Goal: Navigation & Orientation: Find specific page/section

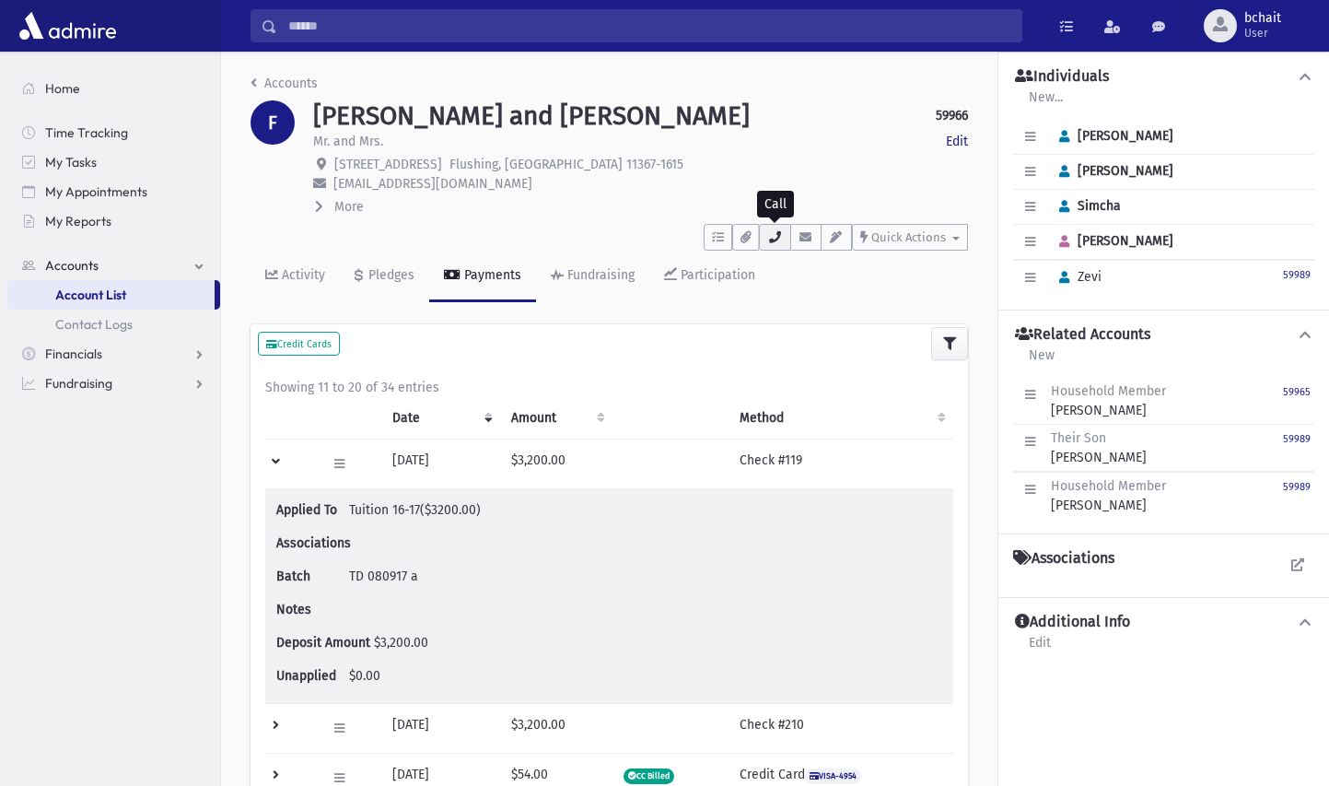
click at [771, 237] on icon "button" at bounding box center [774, 237] width 15 height 12
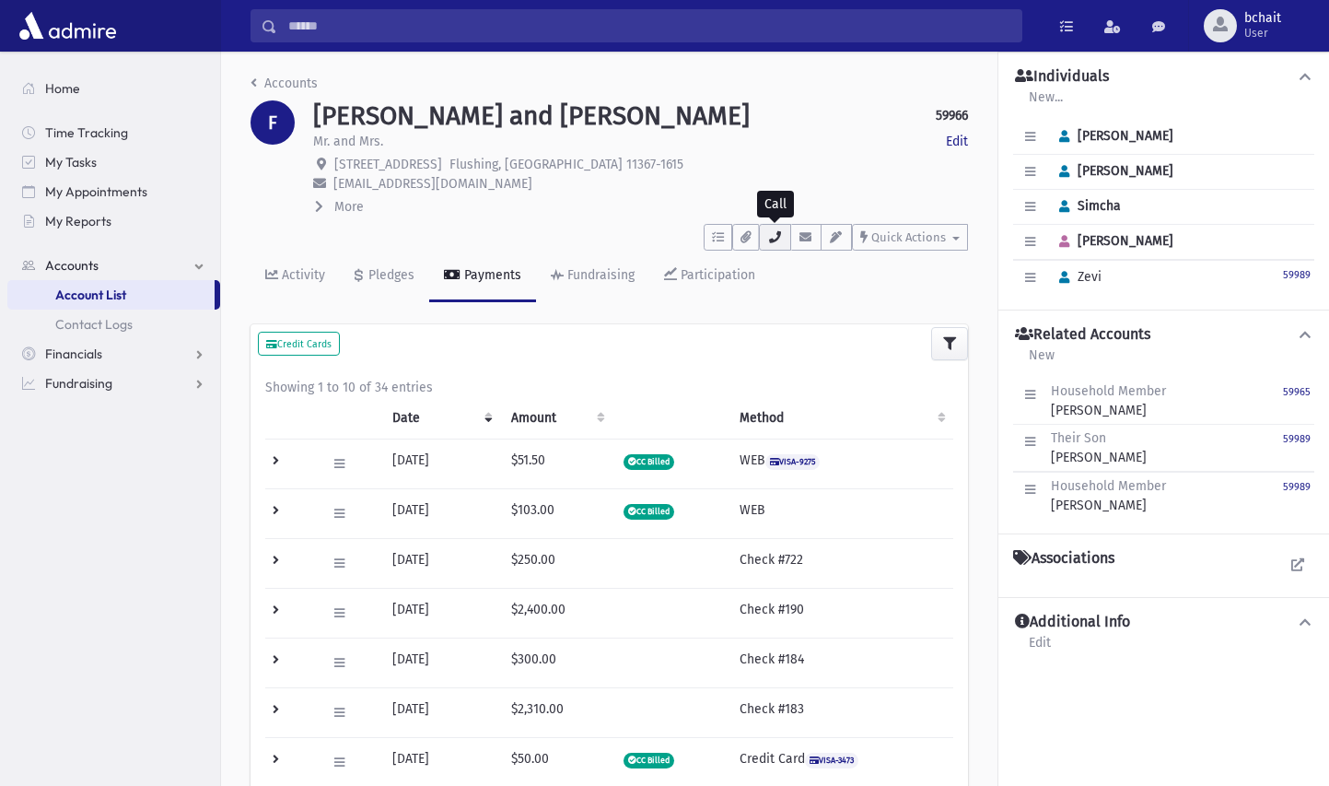
click at [775, 233] on icon "button" at bounding box center [774, 237] width 15 height 12
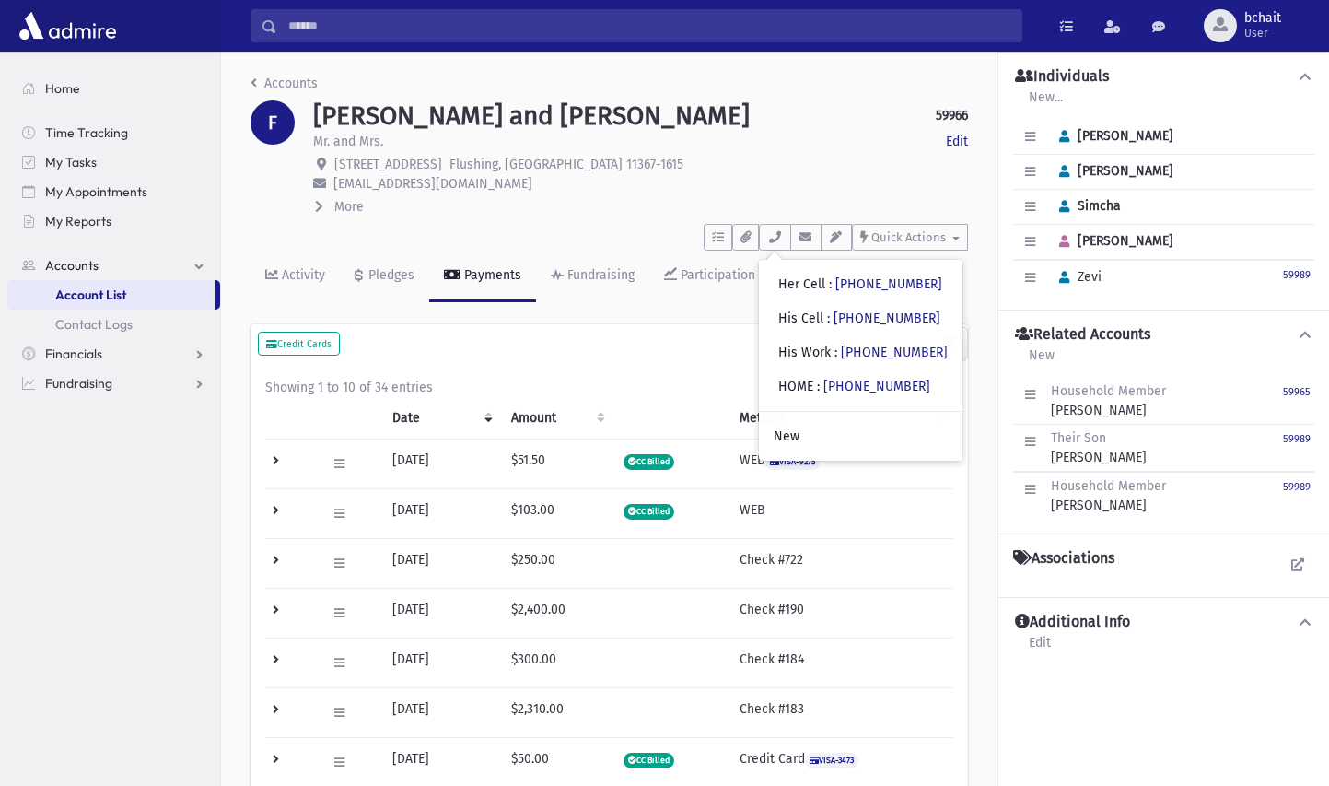
click at [320, 202] on icon at bounding box center [319, 206] width 8 height 13
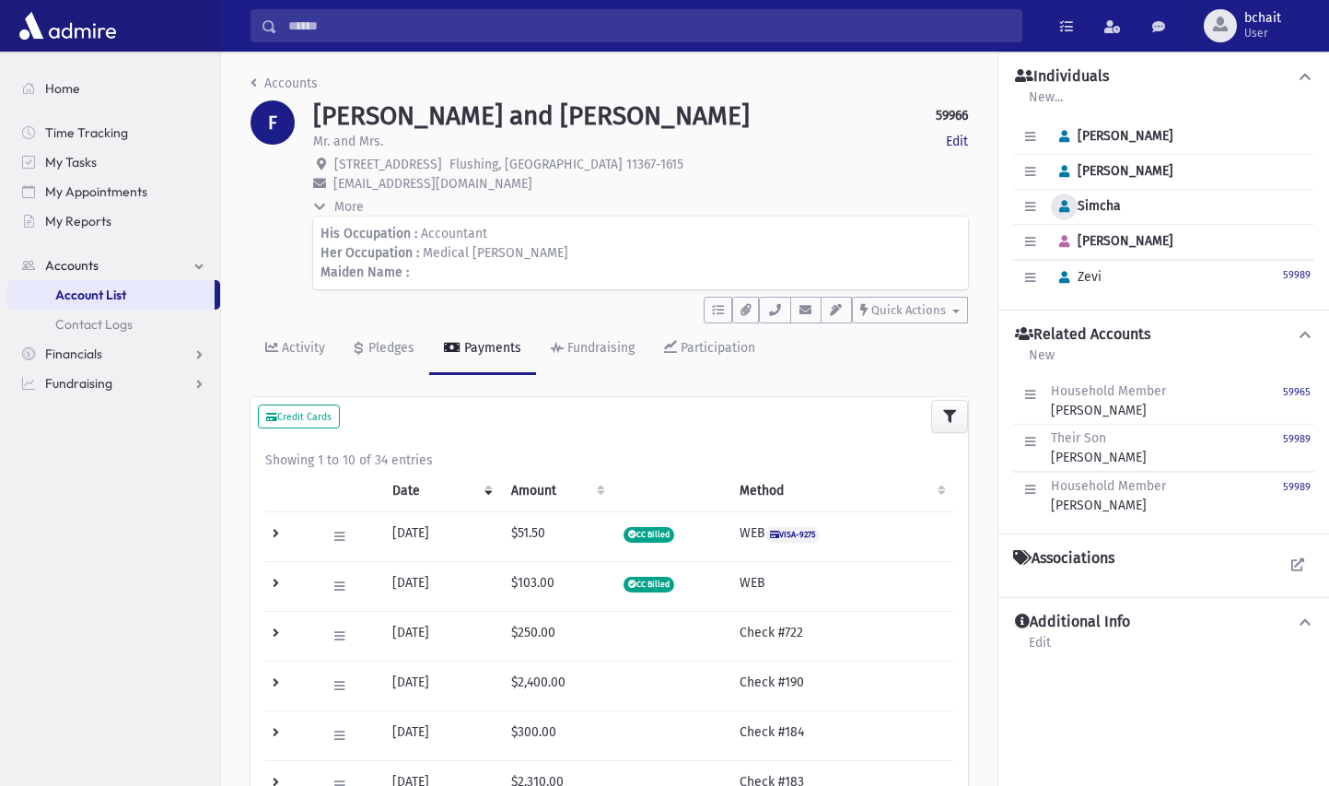
click at [1066, 208] on icon "button" at bounding box center [1064, 207] width 10 height 12
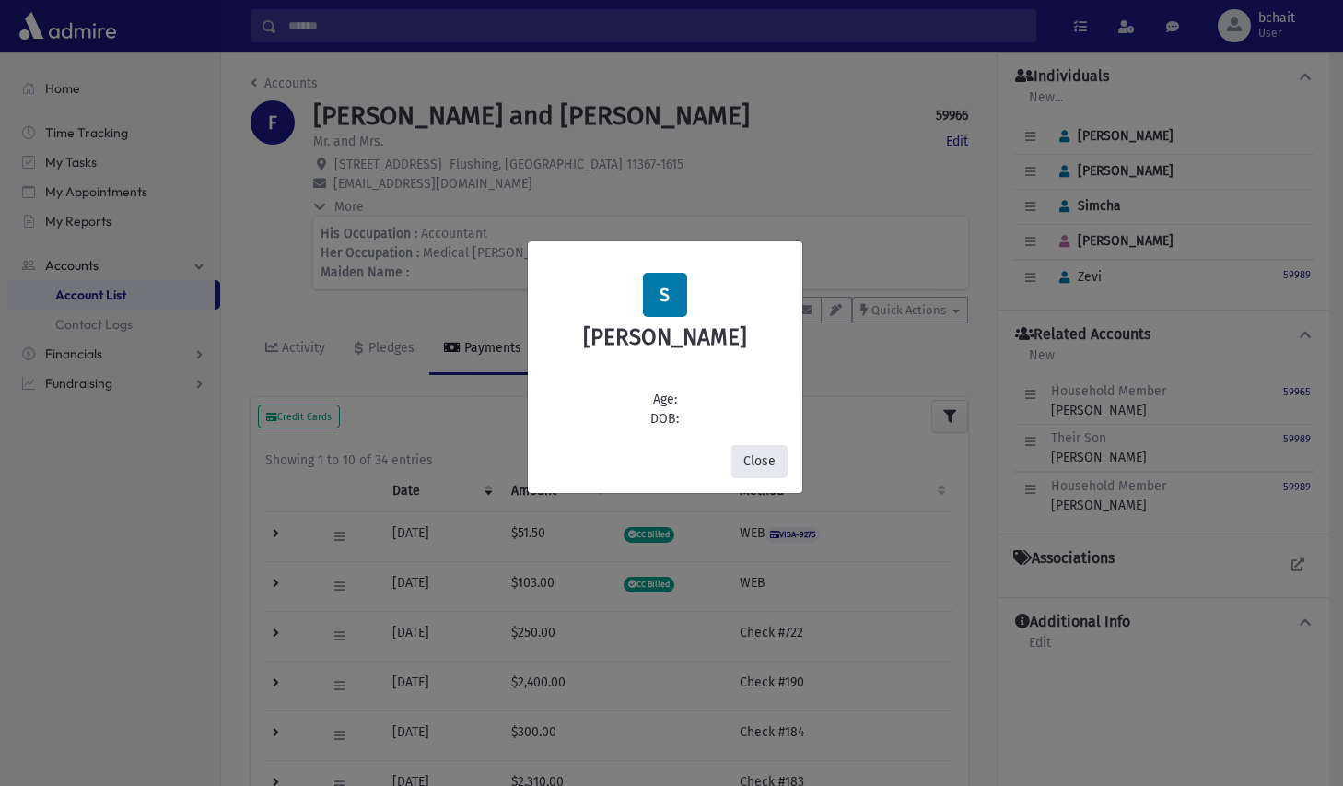
click at [771, 453] on button "Close" at bounding box center [759, 461] width 56 height 33
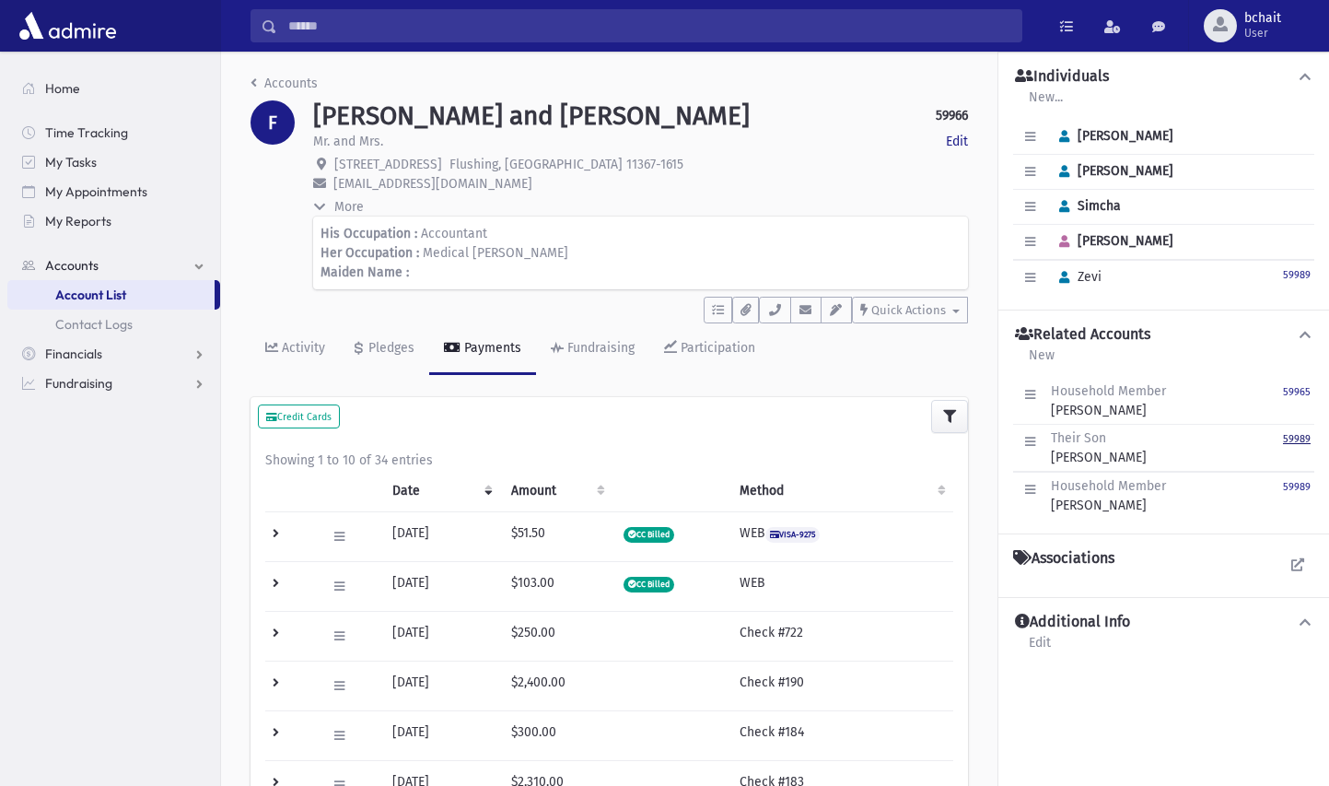
click at [1298, 439] on small "59989" at bounding box center [1297, 439] width 28 height 12
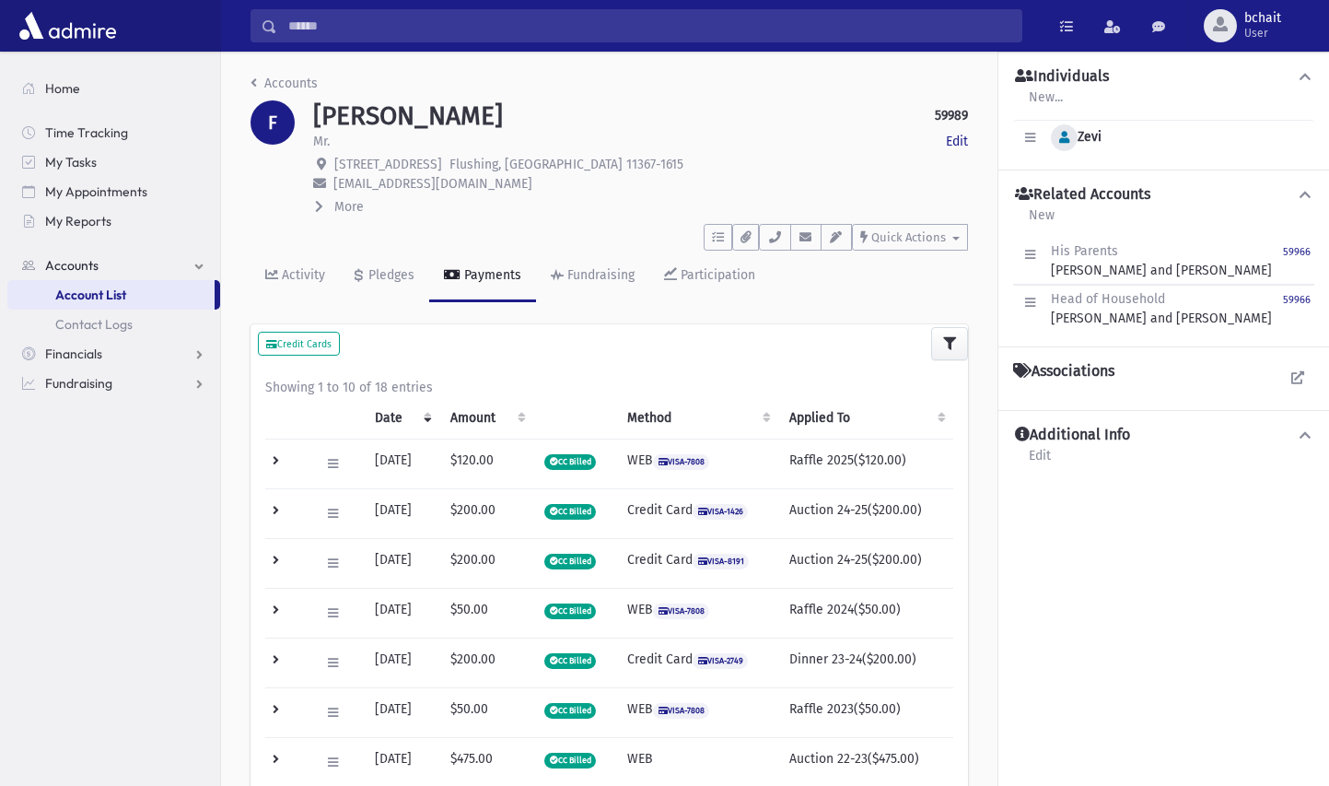
click at [1056, 133] on button "button" at bounding box center [1064, 137] width 27 height 27
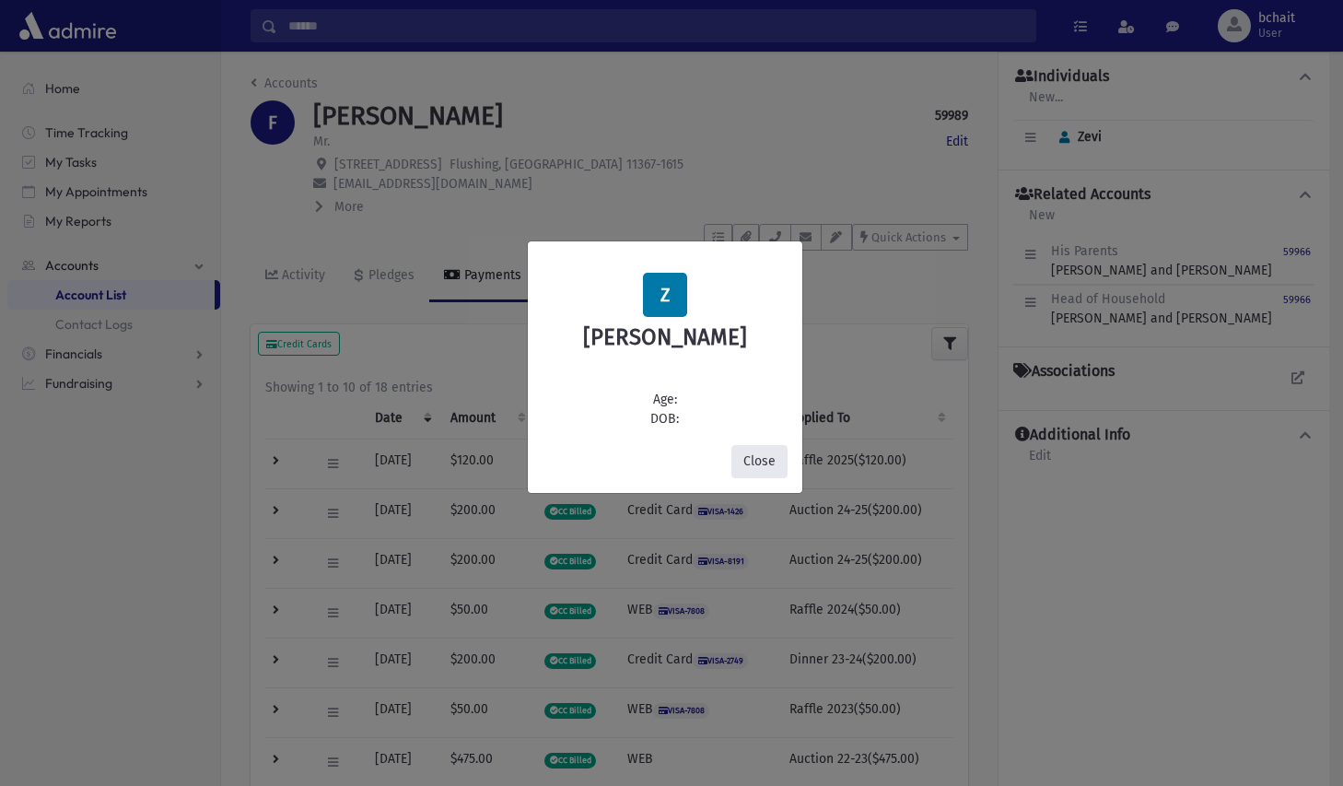
click at [770, 460] on button "Close" at bounding box center [759, 461] width 56 height 33
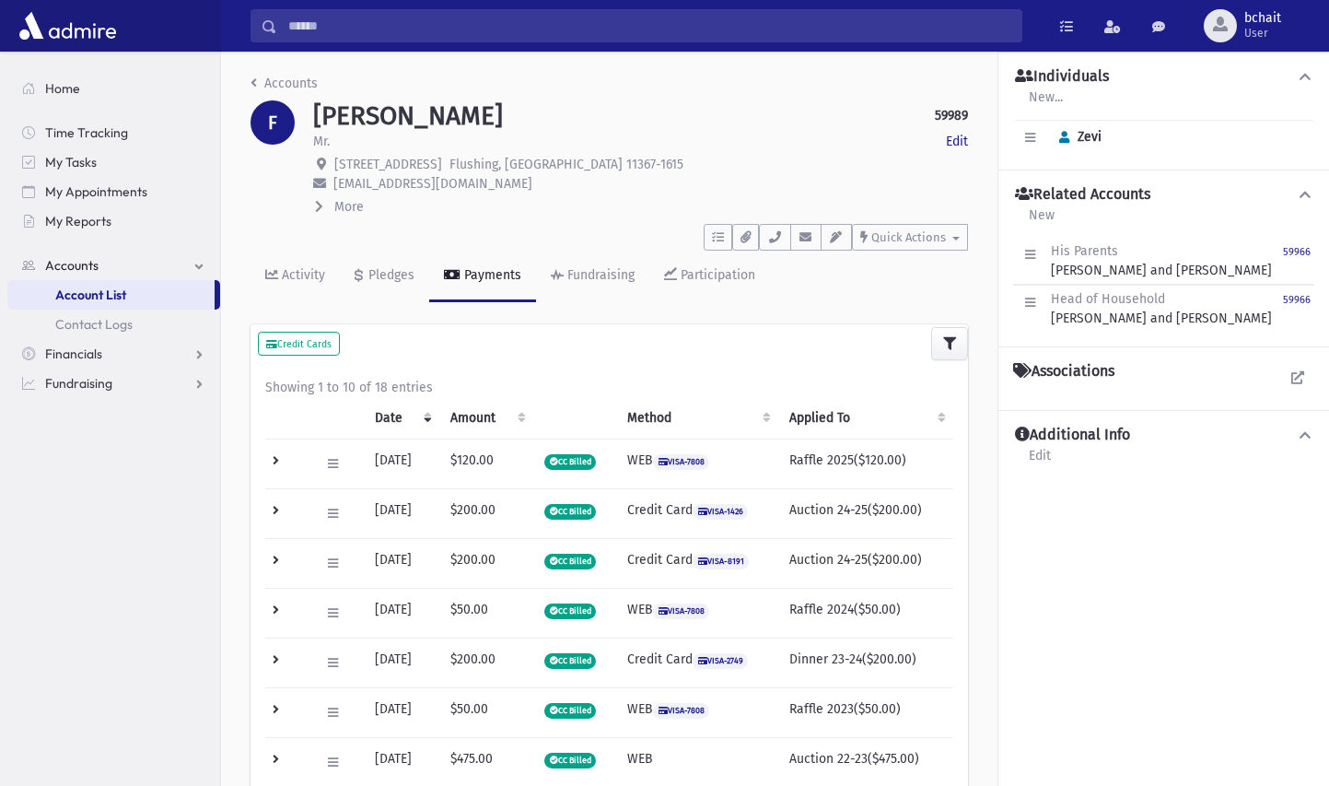
click at [349, 207] on span "More" at bounding box center [348, 207] width 29 height 16
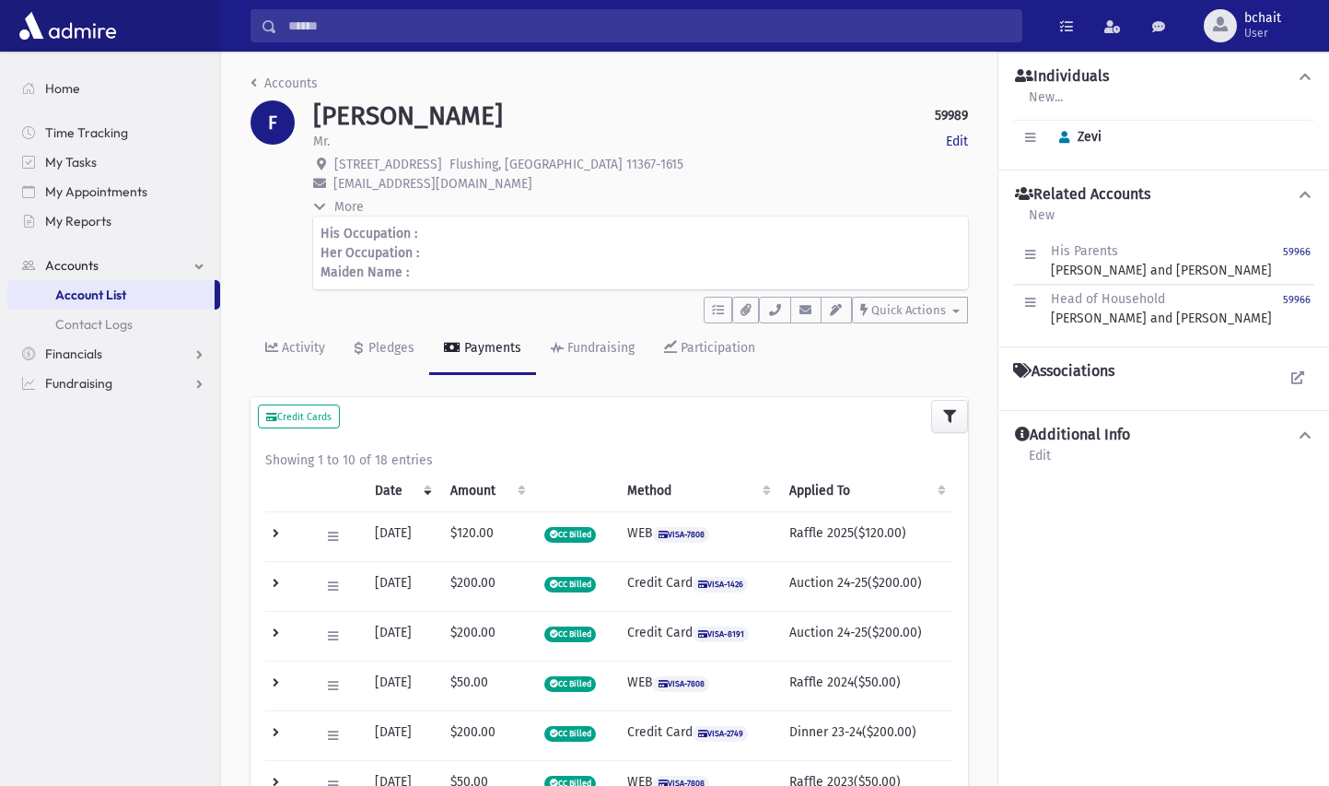
click at [349, 207] on span "More" at bounding box center [348, 207] width 29 height 16
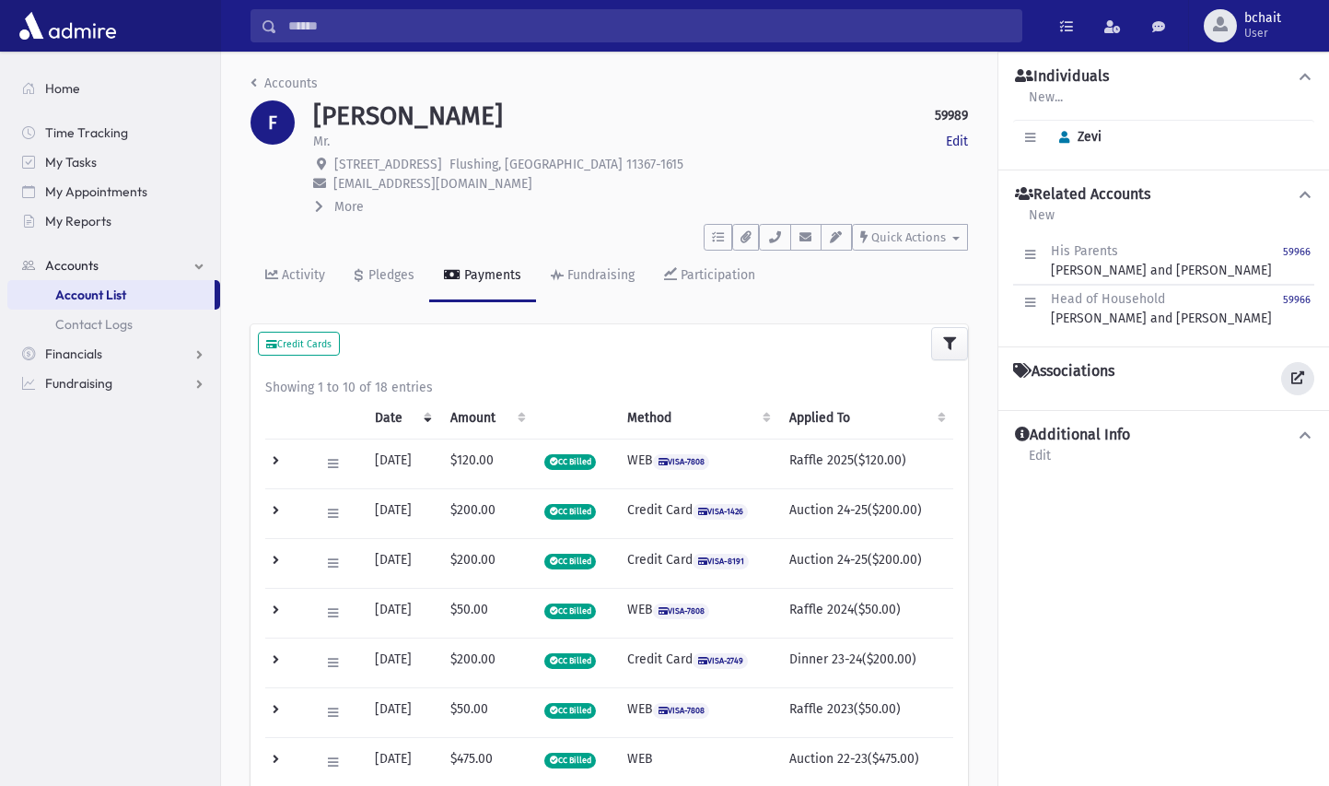
click at [1292, 379] on icon at bounding box center [1297, 377] width 13 height 13
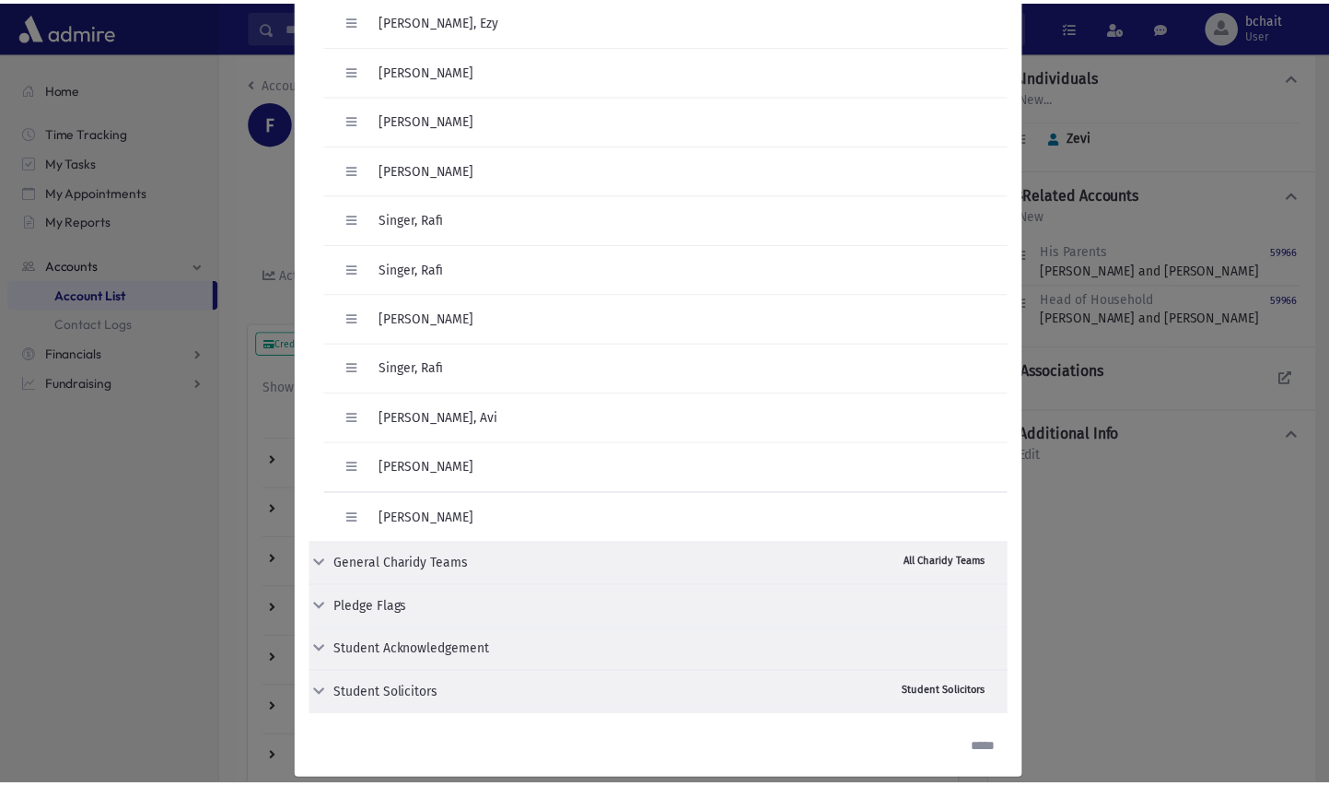
scroll to position [418, 0]
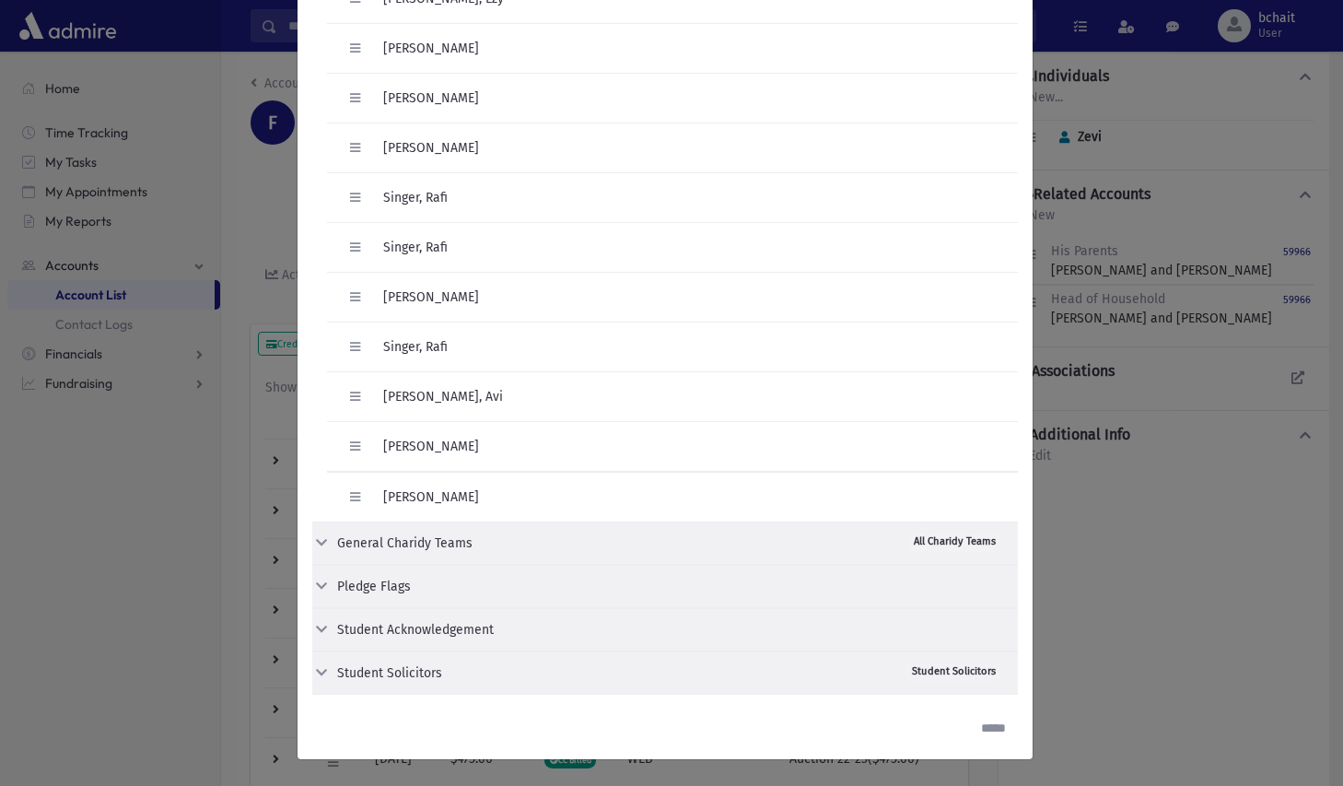
click at [393, 624] on div "Student Acknowledgement" at bounding box center [415, 629] width 157 height 19
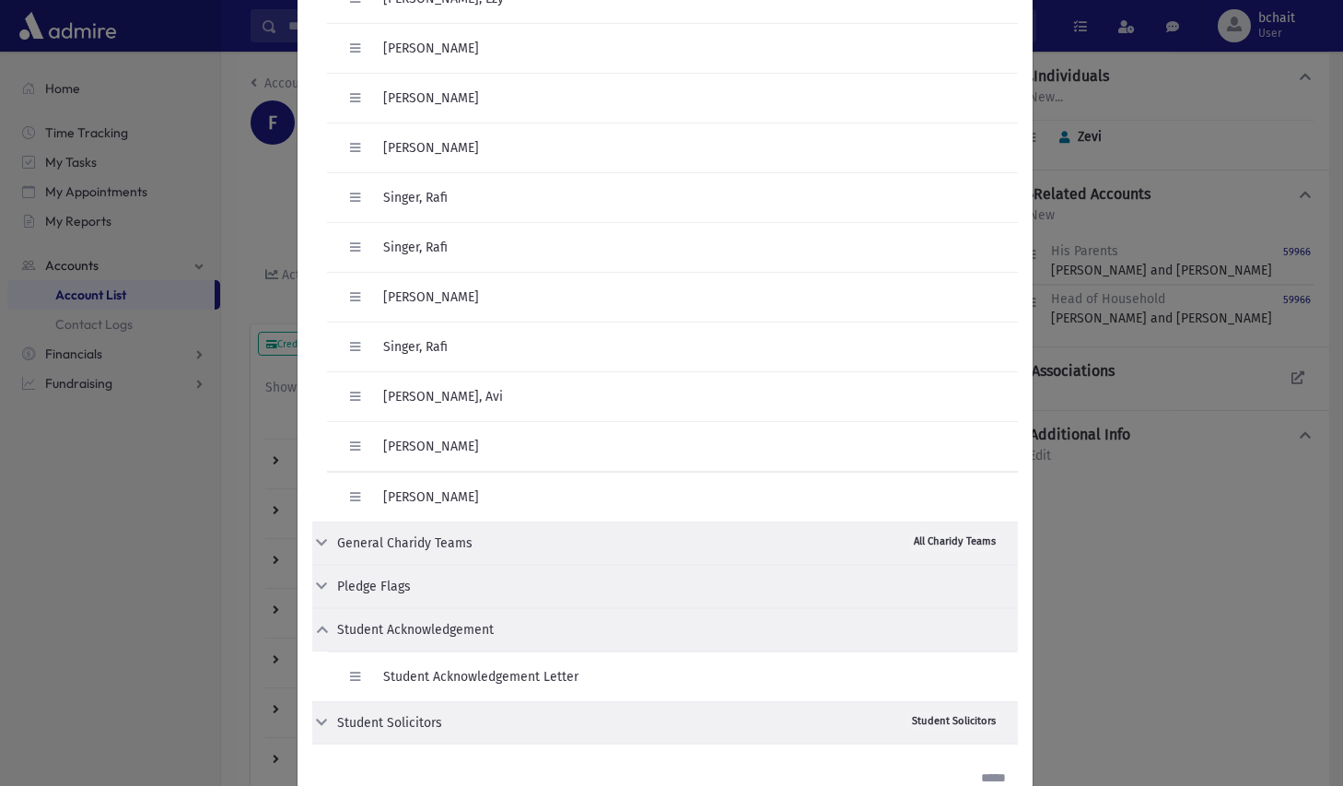
click at [393, 624] on div "Student Acknowledgement" at bounding box center [415, 629] width 157 height 19
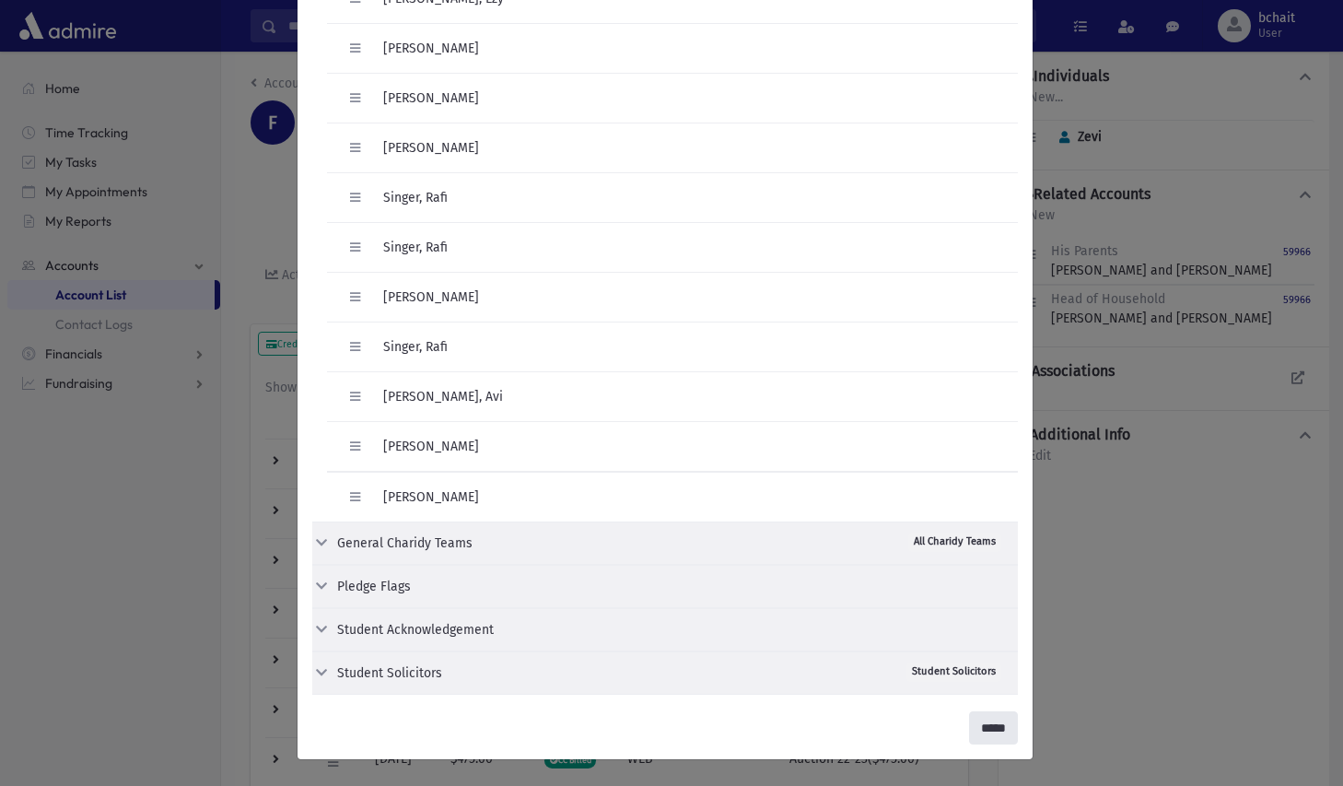
click at [988, 724] on input "*****" at bounding box center [993, 727] width 49 height 33
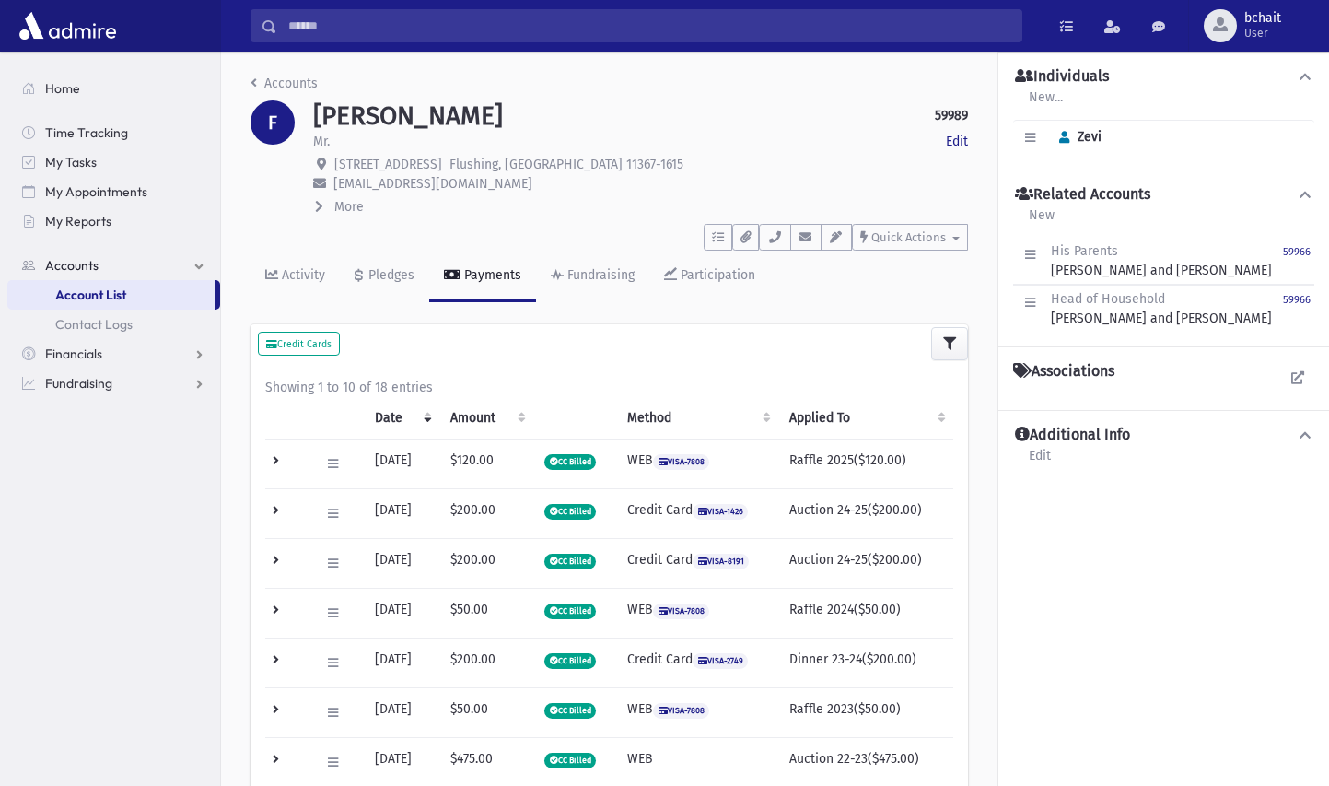
click at [1307, 189] on icon at bounding box center [1305, 194] width 17 height 13
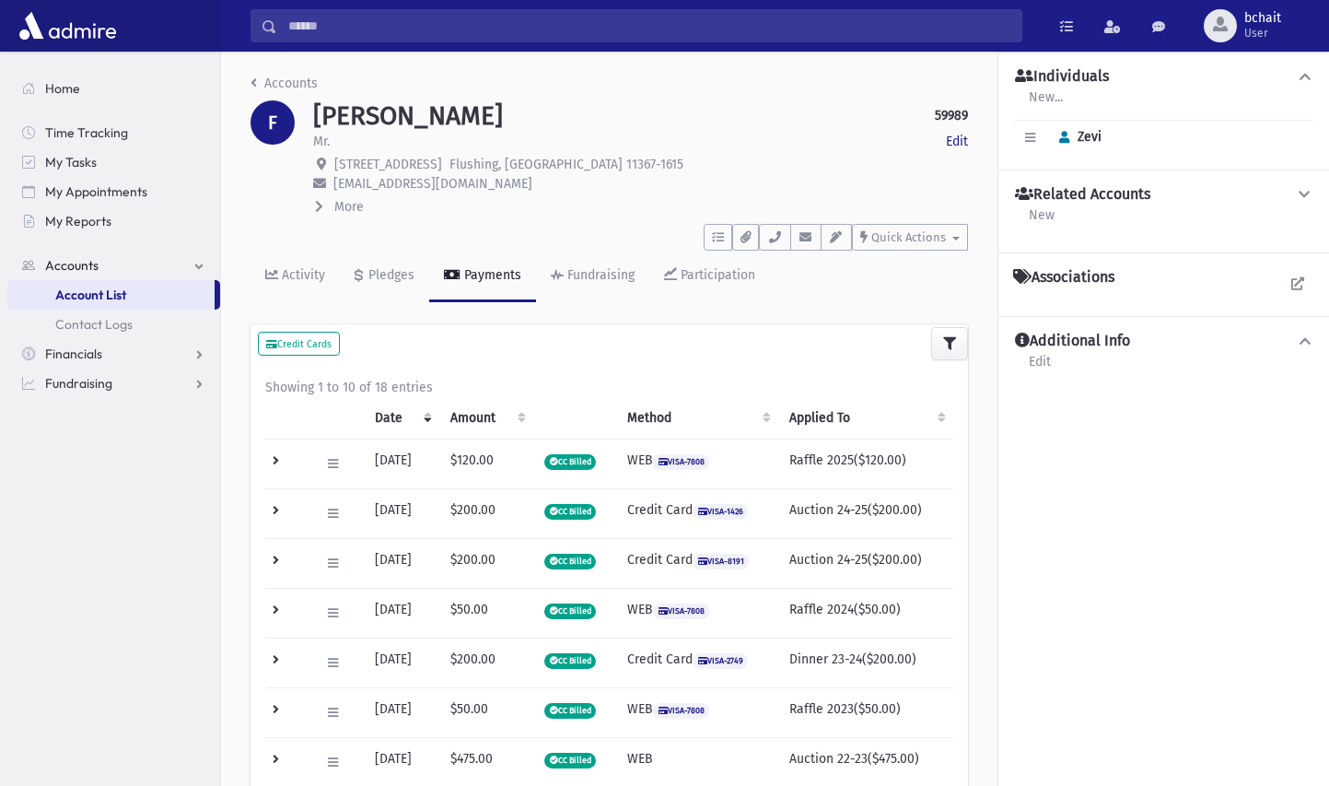
click at [1307, 189] on icon at bounding box center [1305, 194] width 17 height 13
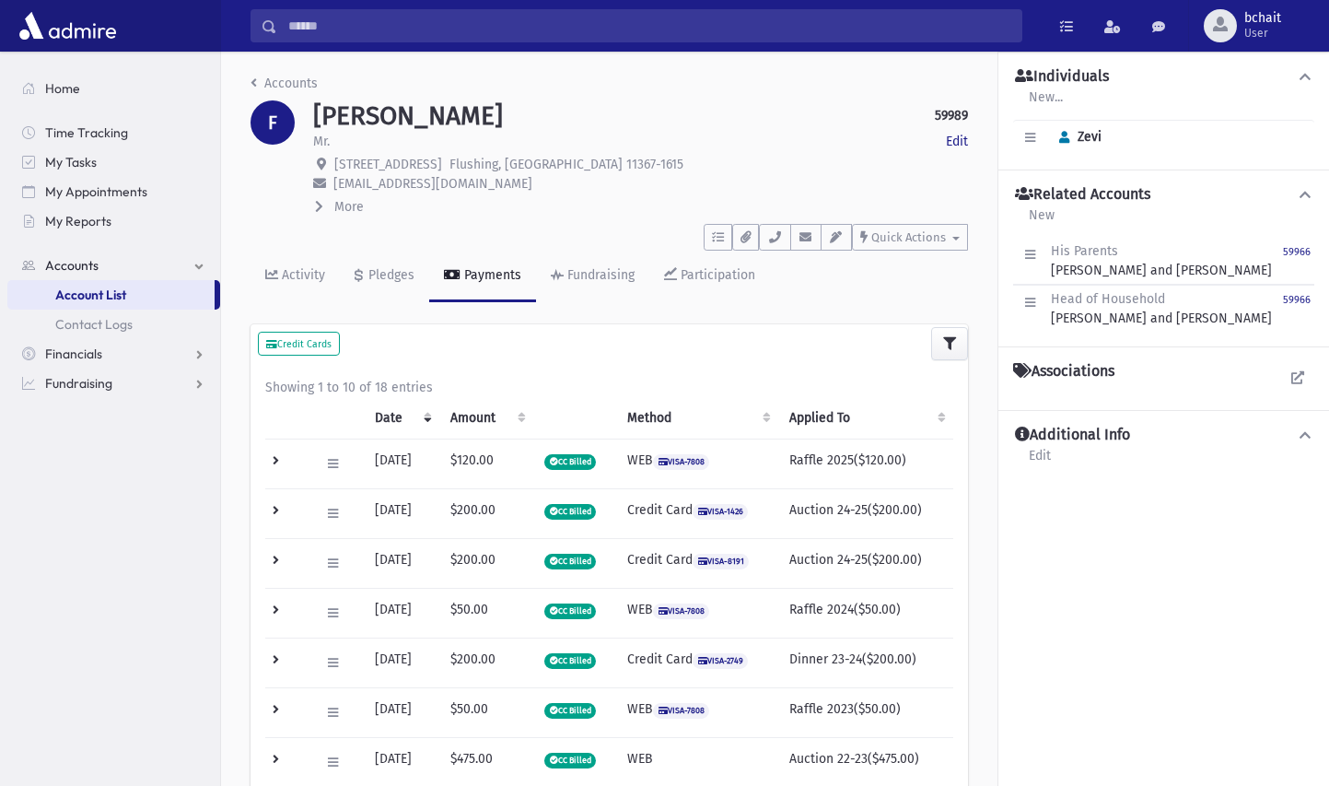
click at [1299, 431] on icon at bounding box center [1305, 434] width 17 height 13
click at [1298, 431] on icon at bounding box center [1305, 434] width 17 height 13
click at [294, 266] on link "Activity" at bounding box center [295, 277] width 89 height 52
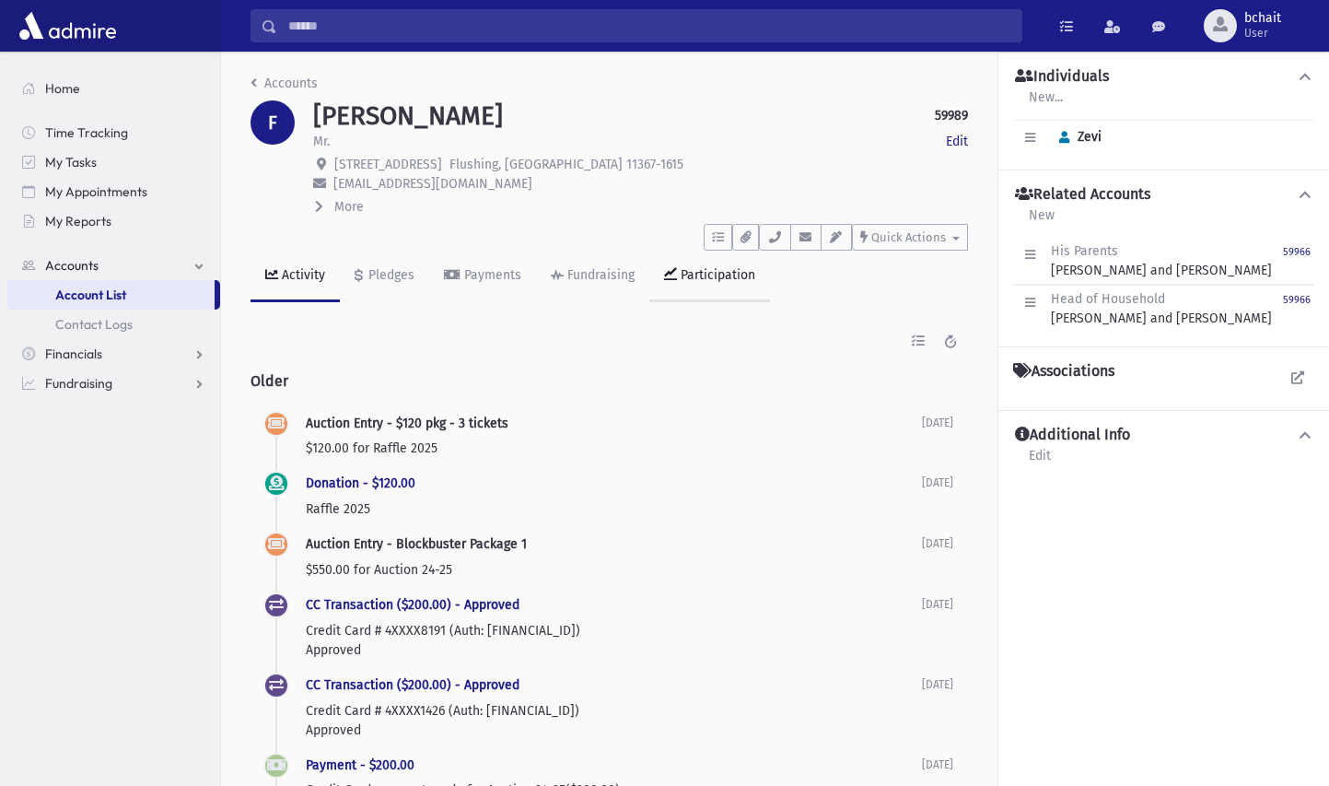
click at [707, 271] on div "Participation" at bounding box center [716, 275] width 78 height 16
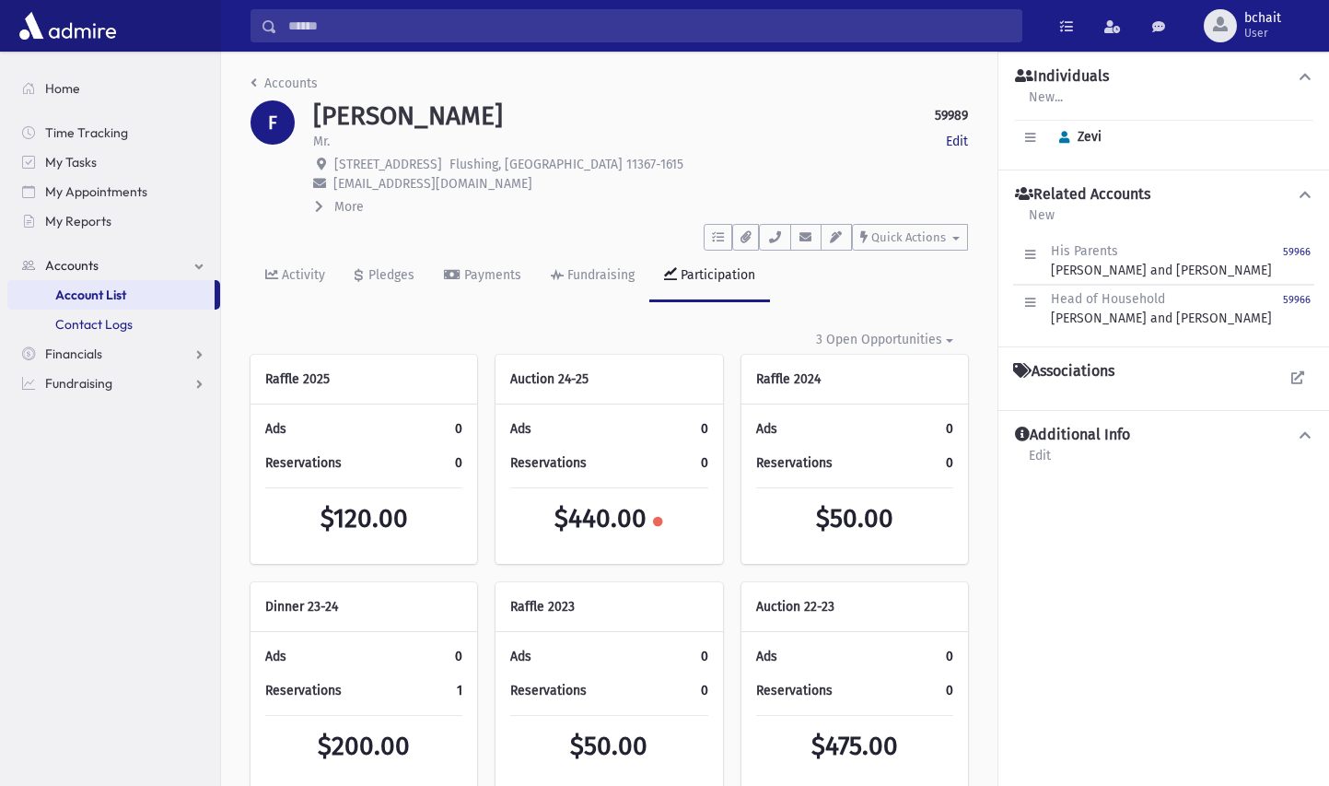
click at [132, 323] on link "Contact Logs" at bounding box center [113, 323] width 213 height 29
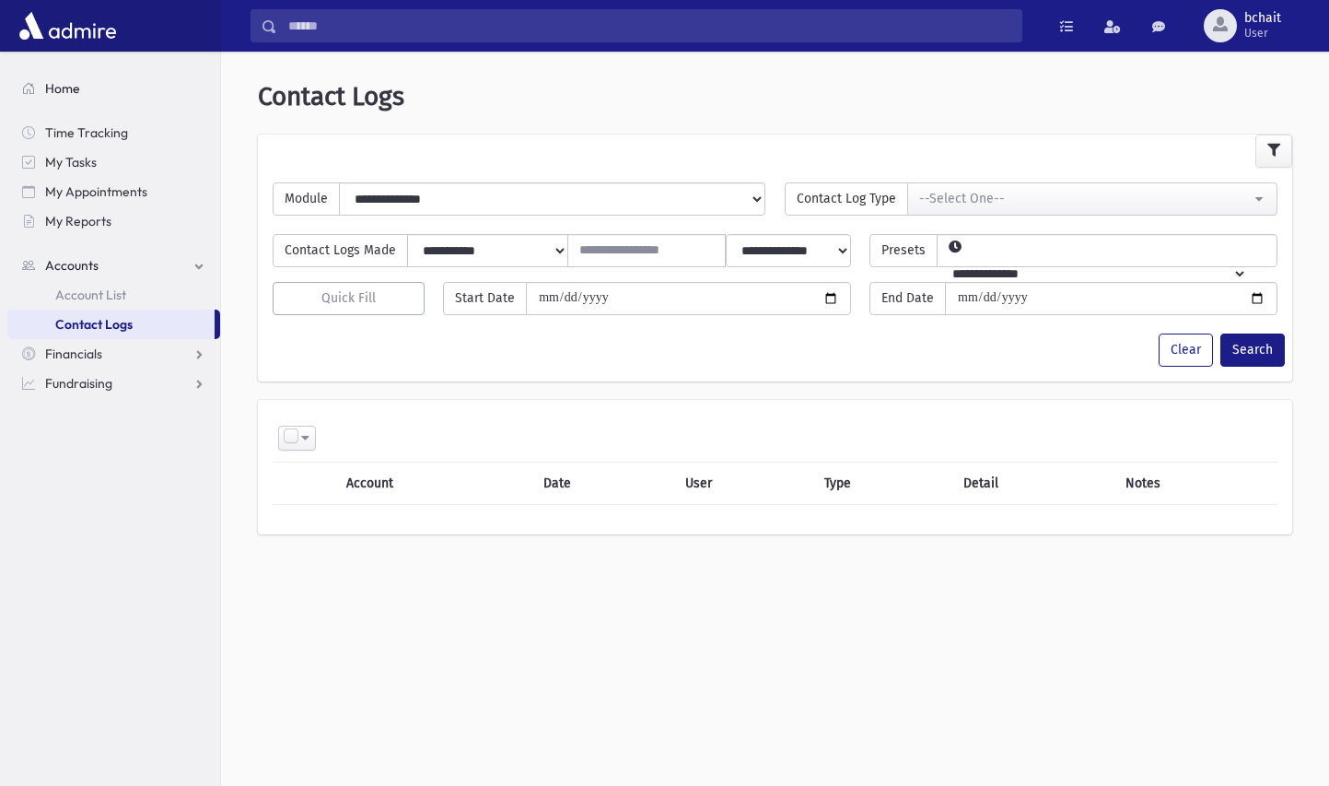
click at [70, 87] on span "Home" at bounding box center [62, 88] width 35 height 17
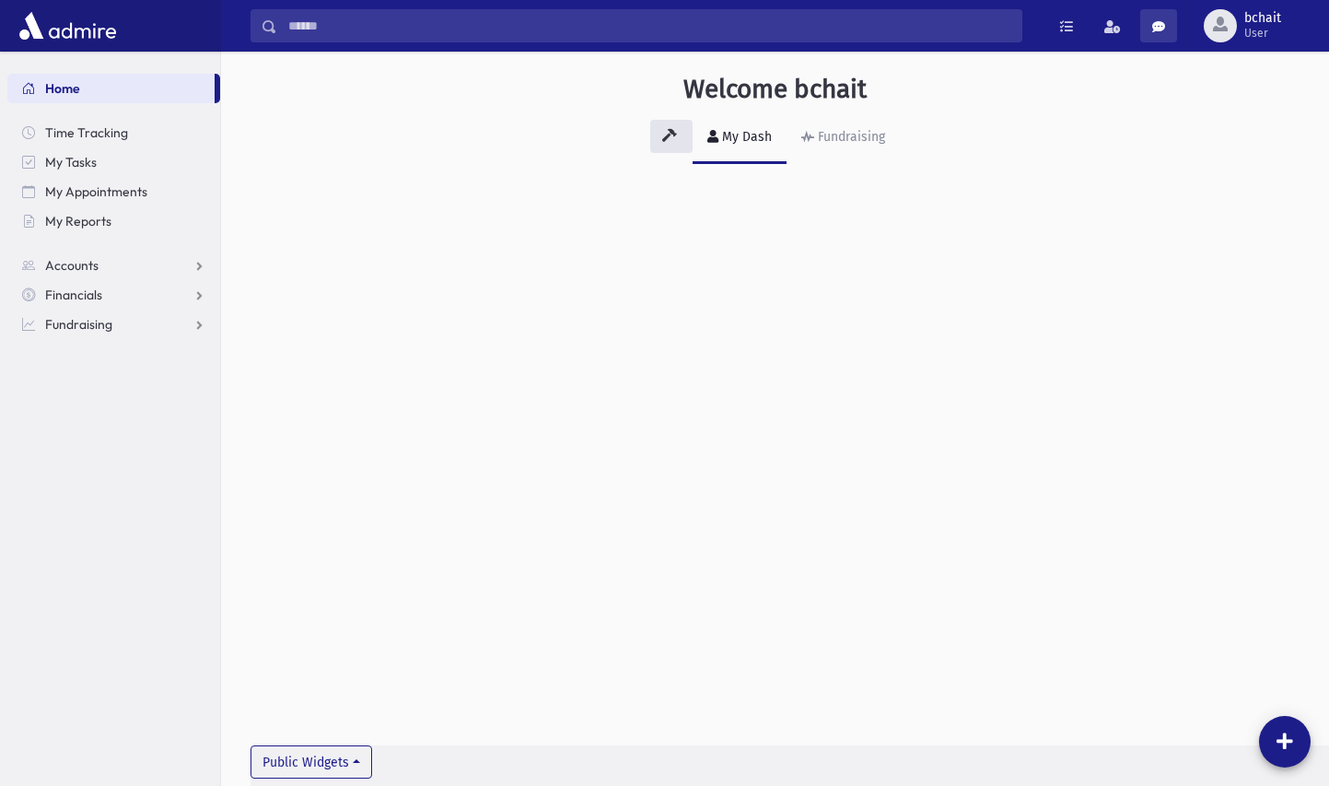
click at [1167, 28] on link at bounding box center [1158, 25] width 37 height 33
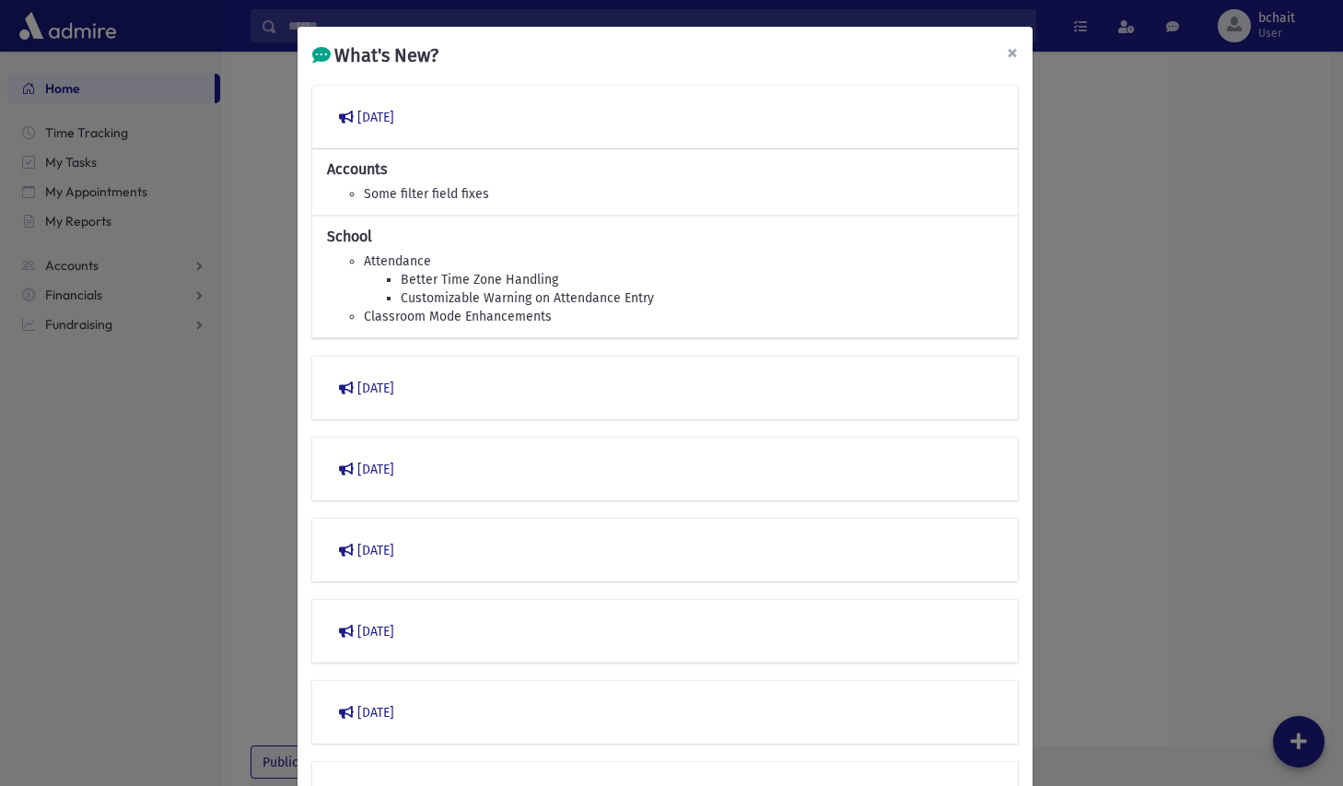
click at [1007, 56] on span "×" at bounding box center [1012, 53] width 11 height 26
